Goal: Navigation & Orientation: Find specific page/section

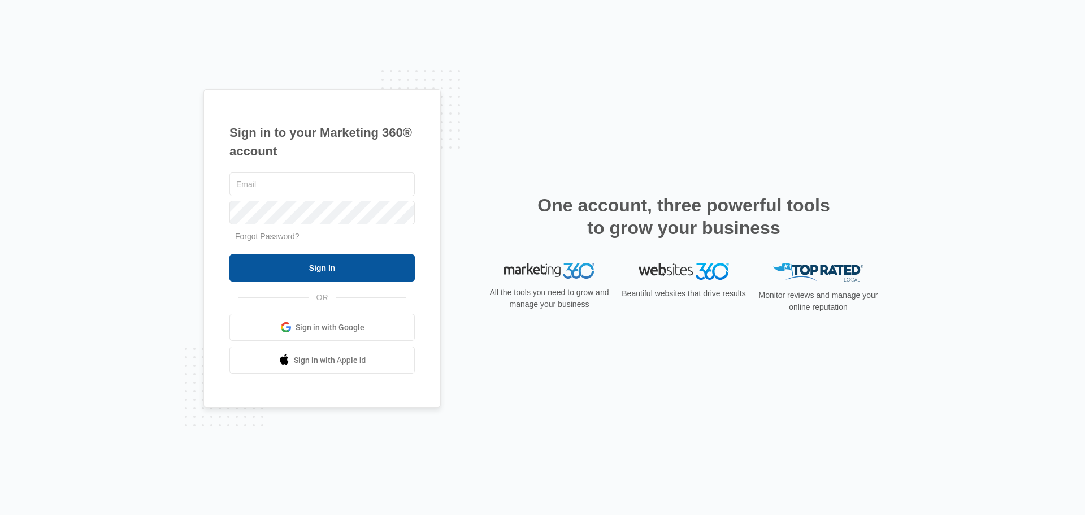
type input "[PERSON_NAME][EMAIL_ADDRESS][DOMAIN_NAME]"
click at [323, 270] on input "Sign In" at bounding box center [321, 267] width 185 height 27
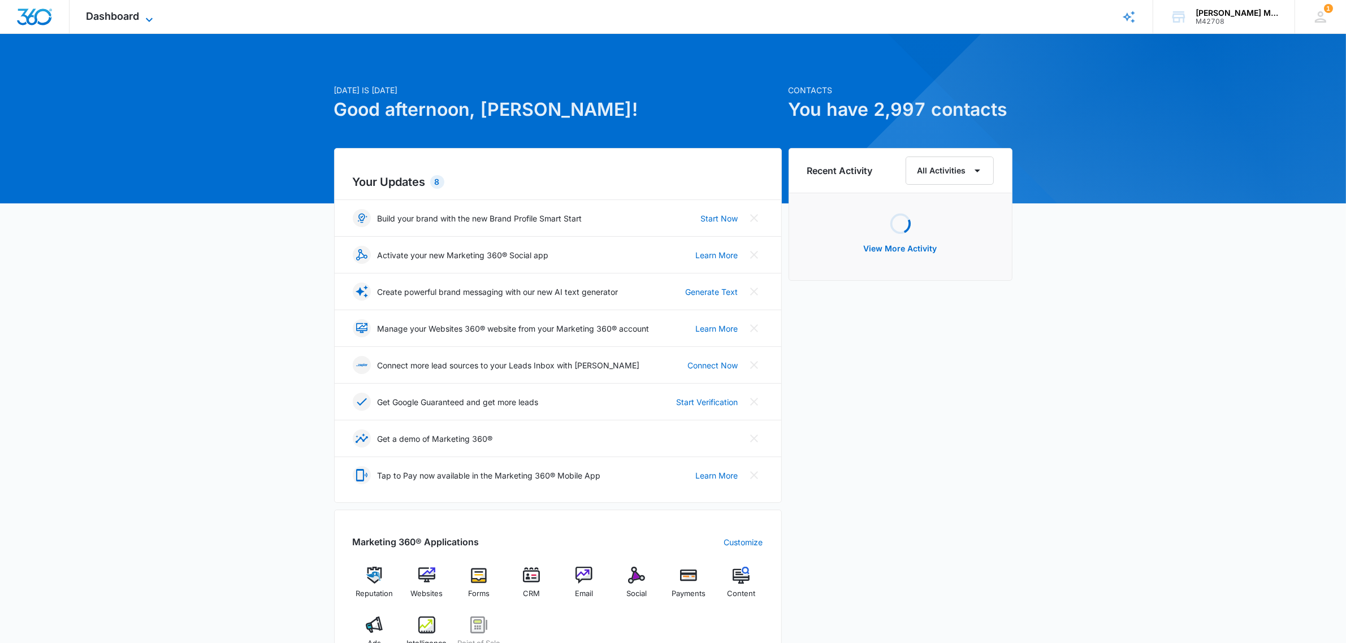
click at [136, 15] on span "Dashboard" at bounding box center [112, 16] width 53 height 12
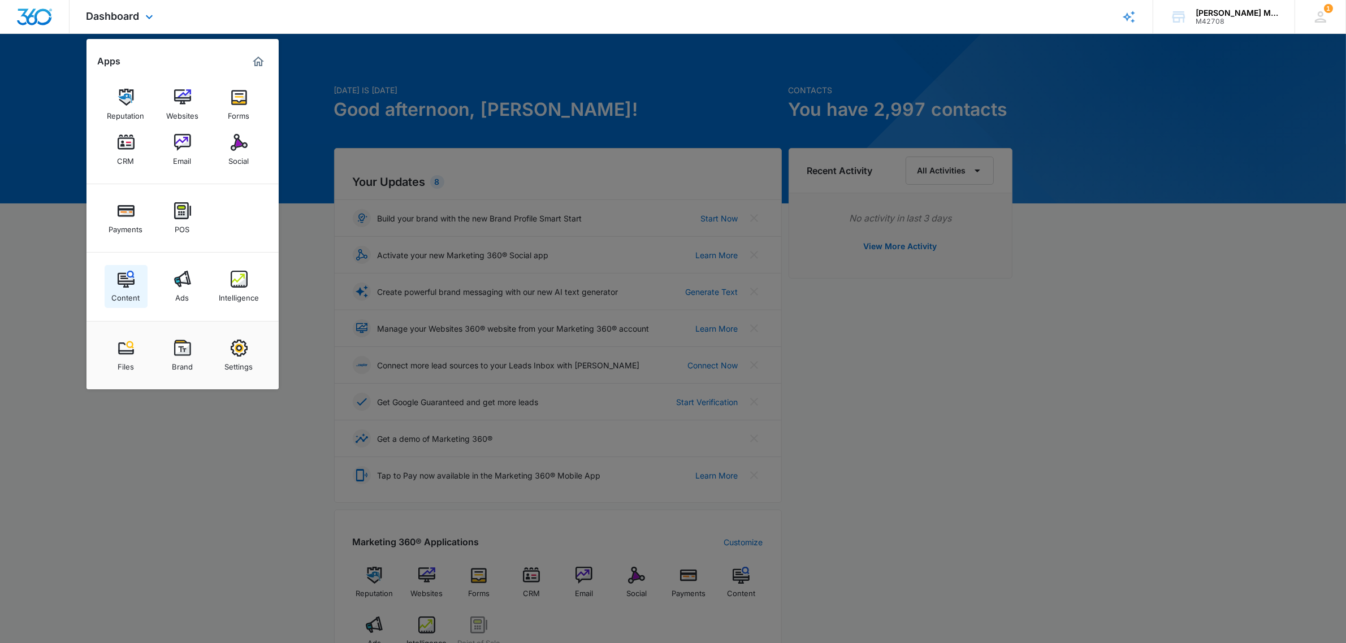
click at [123, 280] on img at bounding box center [126, 279] width 17 height 17
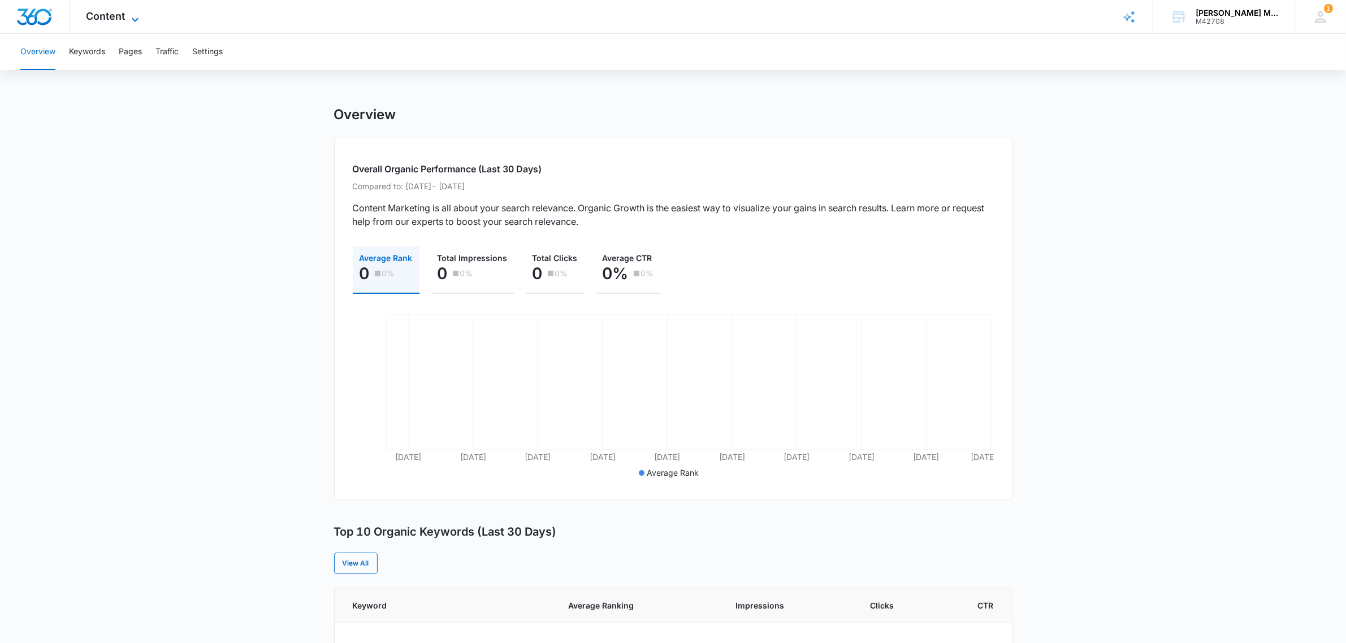
click at [109, 15] on span "Content" at bounding box center [105, 16] width 39 height 12
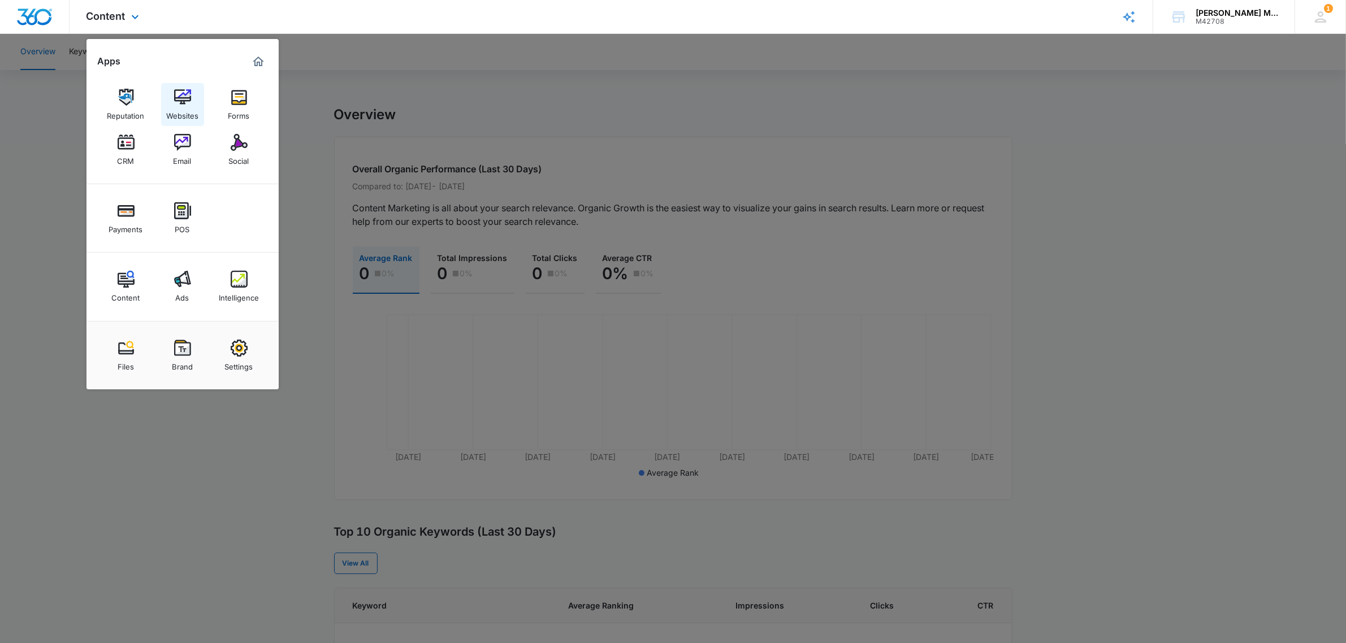
click at [180, 97] on img at bounding box center [182, 97] width 17 height 17
